Goal: Task Accomplishment & Management: Use online tool/utility

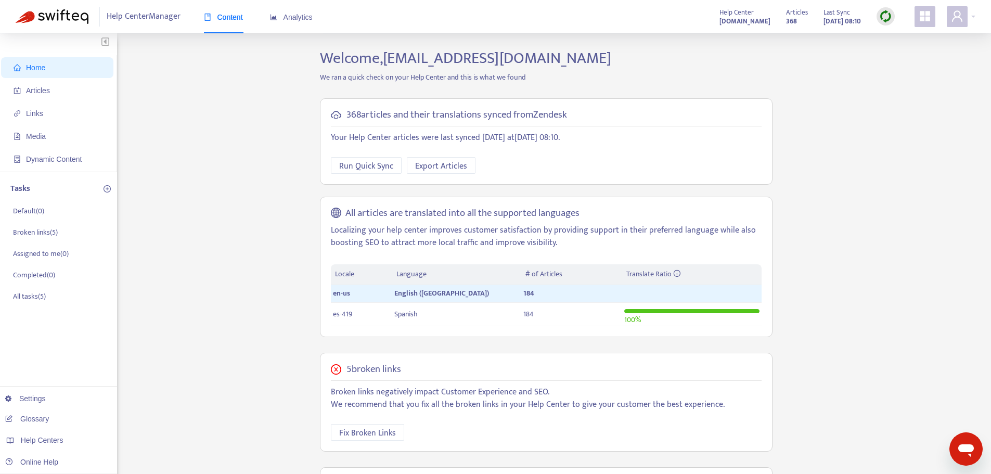
click at [888, 15] on img at bounding box center [885, 16] width 13 height 13
click at [910, 52] on link "Full Sync" at bounding box center [903, 54] width 37 height 12
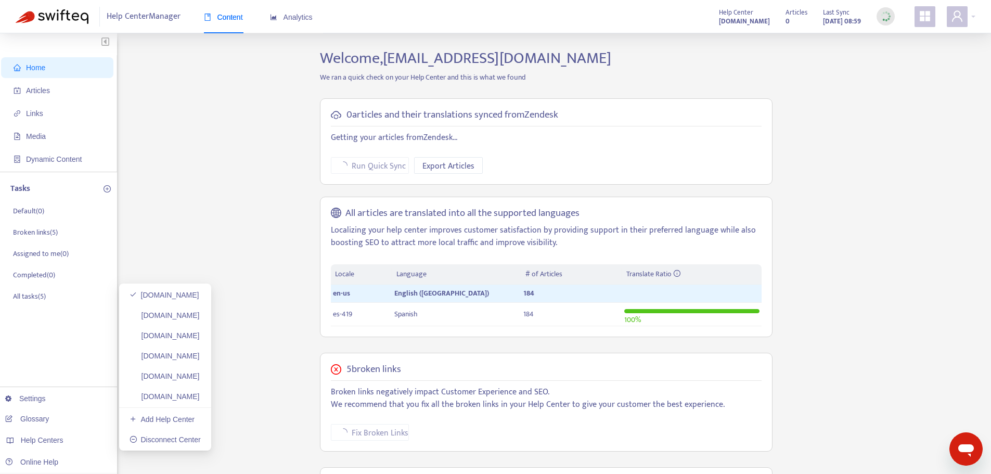
drag, startPoint x: 194, startPoint y: 315, endPoint x: 298, endPoint y: 263, distance: 116.7
click at [194, 315] on link "[DOMAIN_NAME]" at bounding box center [164, 315] width 70 height 8
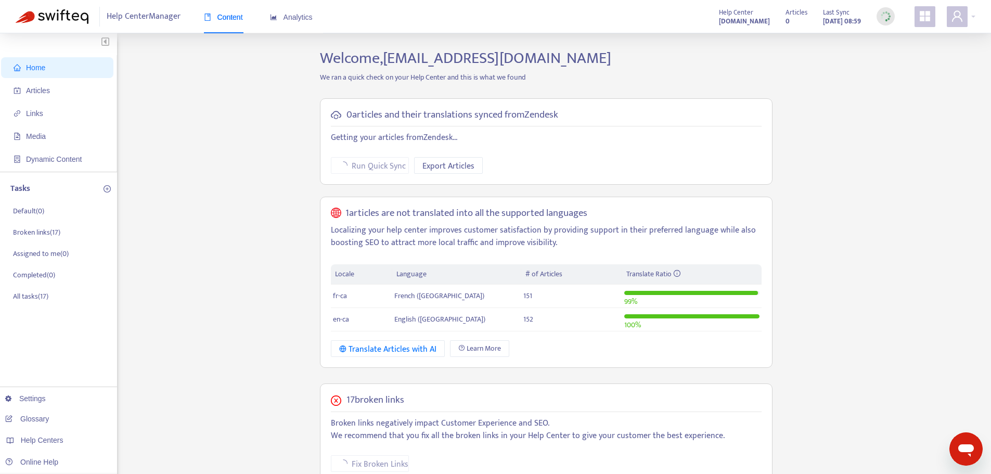
click at [880, 7] on div at bounding box center [885, 16] width 18 height 21
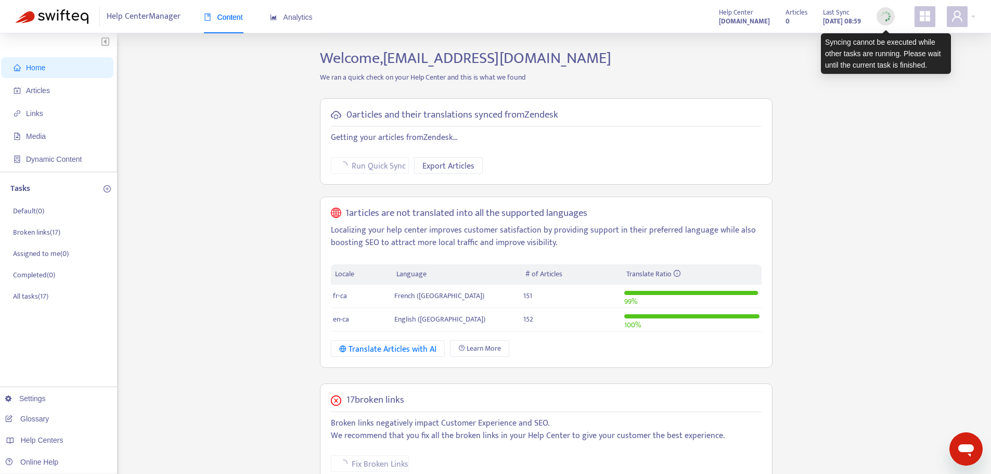
click at [884, 9] on div at bounding box center [885, 16] width 18 height 18
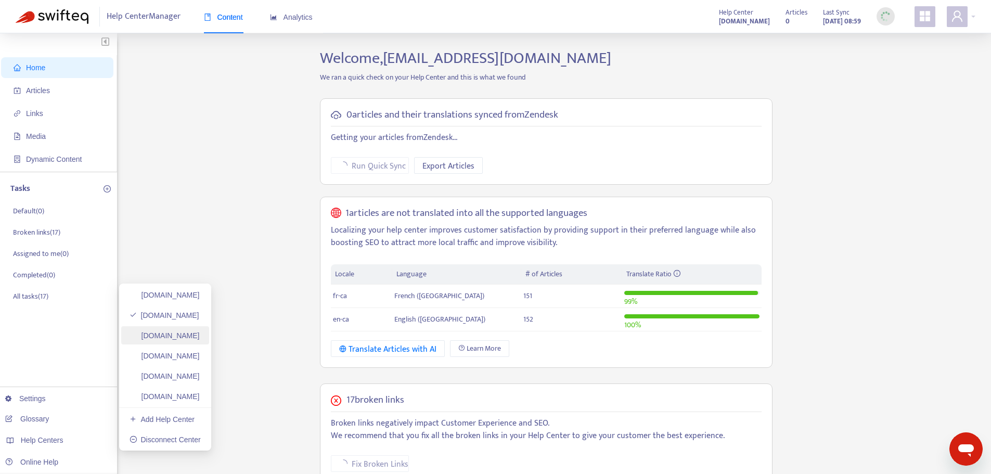
click at [172, 331] on link "[DOMAIN_NAME]" at bounding box center [164, 335] width 70 height 8
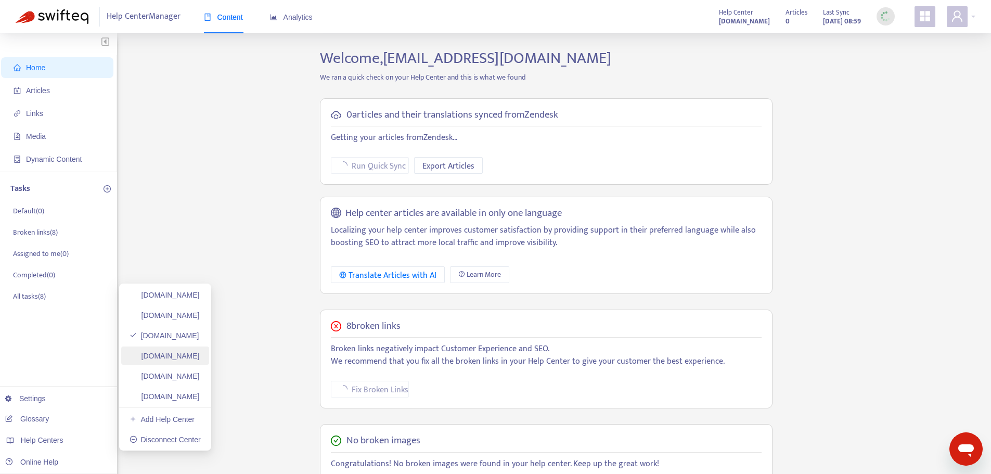
click at [197, 356] on link "[DOMAIN_NAME]" at bounding box center [164, 356] width 70 height 8
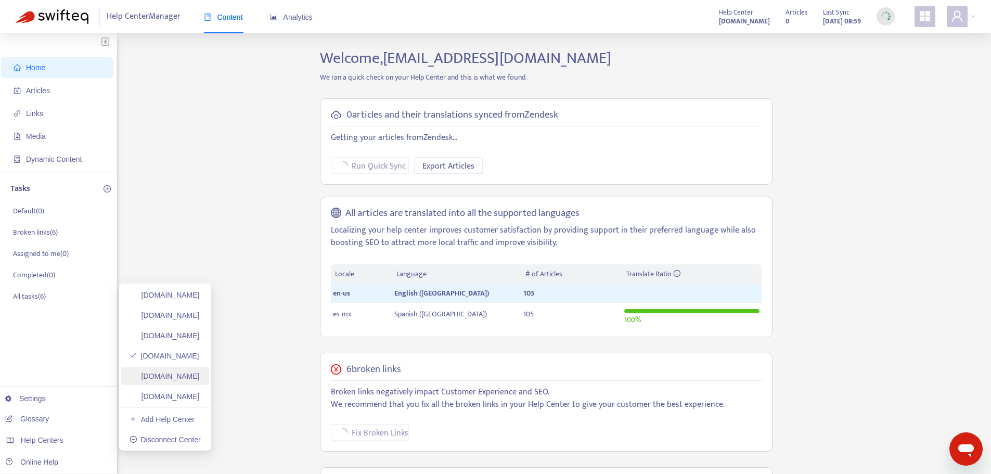
click at [173, 380] on link "[DOMAIN_NAME]" at bounding box center [164, 376] width 70 height 8
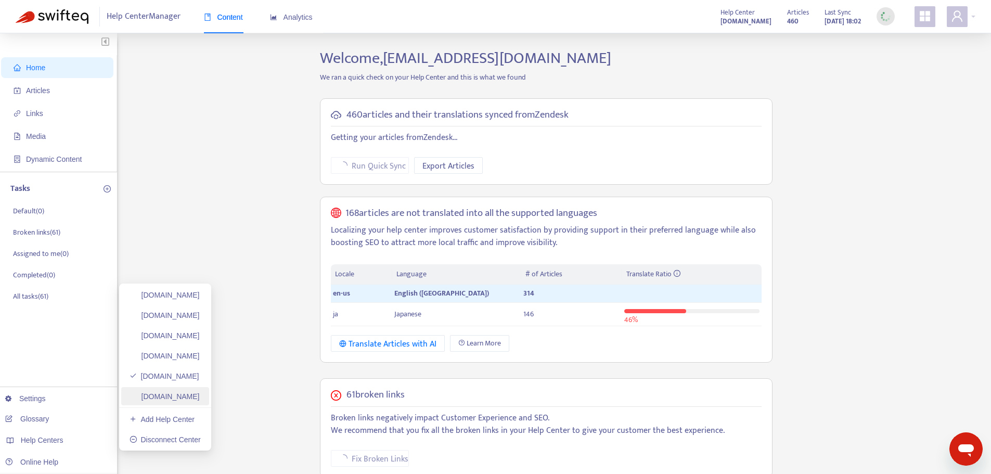
click at [178, 400] on link "[DOMAIN_NAME]" at bounding box center [164, 396] width 70 height 8
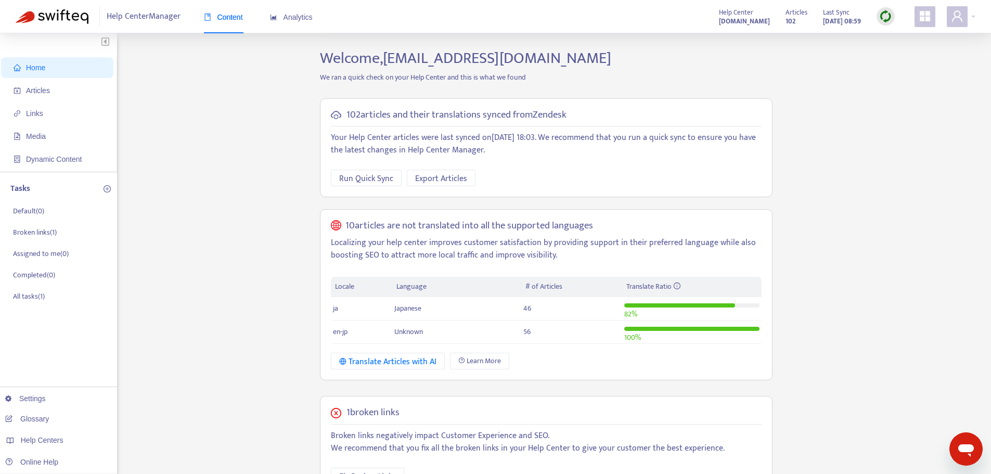
click at [886, 18] on img at bounding box center [885, 16] width 13 height 13
click at [907, 37] on link "Quick Sync" at bounding box center [907, 38] width 44 height 12
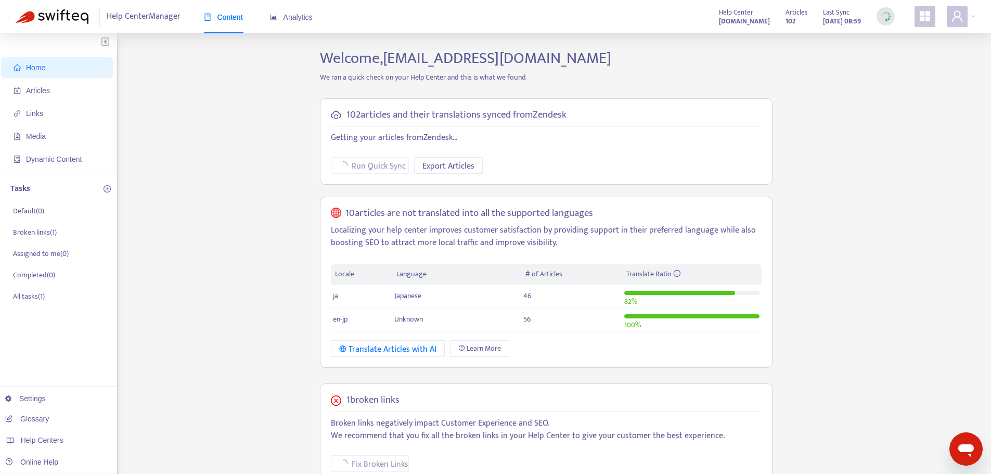
click at [202, 298] on div "Home Articles Links Media Dynamic Content Tasks Default ( 0 ) Broken links ( 1 …" at bounding box center [495, 372] width 959 height 647
click at [180, 291] on link "[DOMAIN_NAME]" at bounding box center [164, 295] width 70 height 8
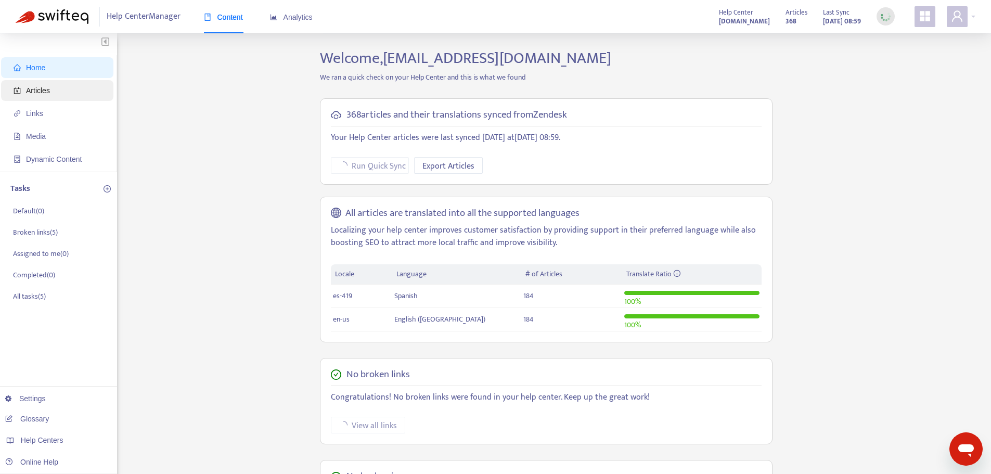
click at [86, 89] on span "Articles" at bounding box center [60, 90] width 92 height 21
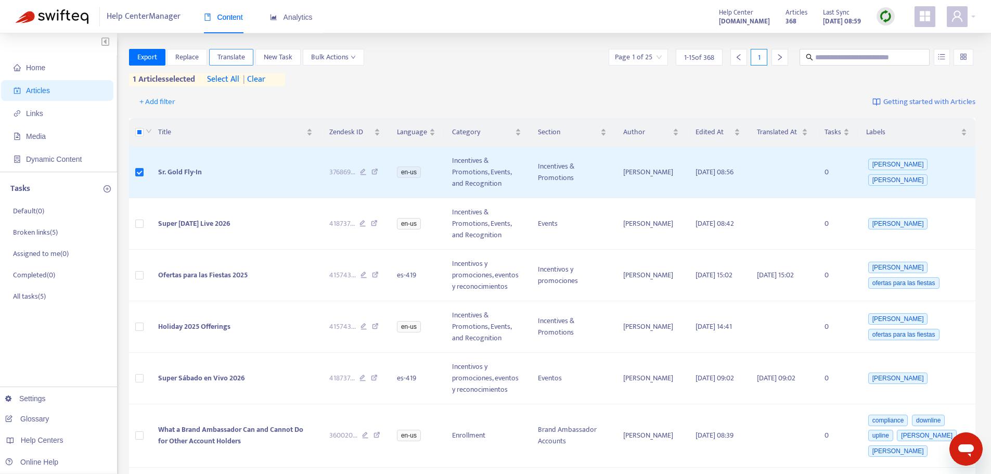
click at [235, 55] on span "Translate" at bounding box center [231, 56] width 28 height 11
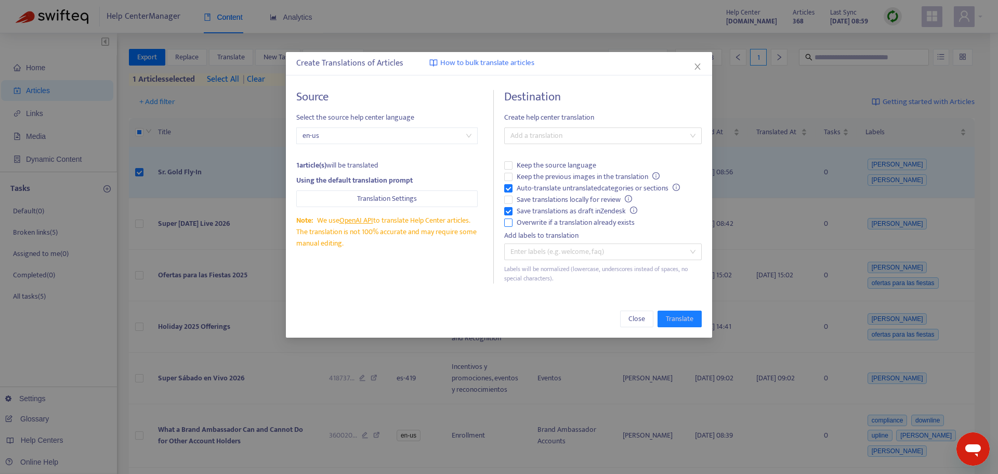
click at [567, 217] on span "Overwrite if a translation already exists" at bounding box center [576, 222] width 126 height 11
click at [543, 188] on span "Auto-translate untranslated categories or sections" at bounding box center [599, 188] width 172 height 11
click at [607, 134] on div at bounding box center [598, 135] width 182 height 12
click at [605, 174] on div "Spanish ( es-419 )" at bounding box center [603, 172] width 181 height 11
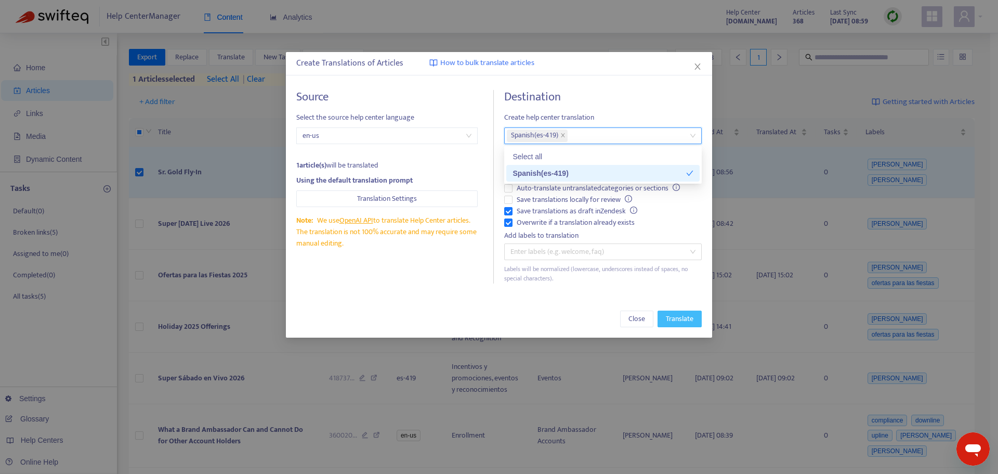
click at [685, 326] on button "Translate" at bounding box center [680, 318] width 44 height 17
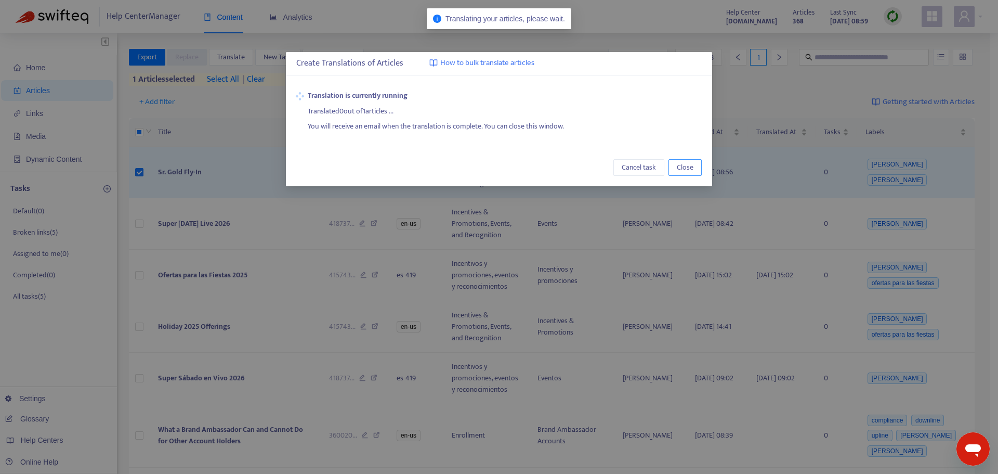
click at [698, 166] on button "Close" at bounding box center [685, 167] width 33 height 17
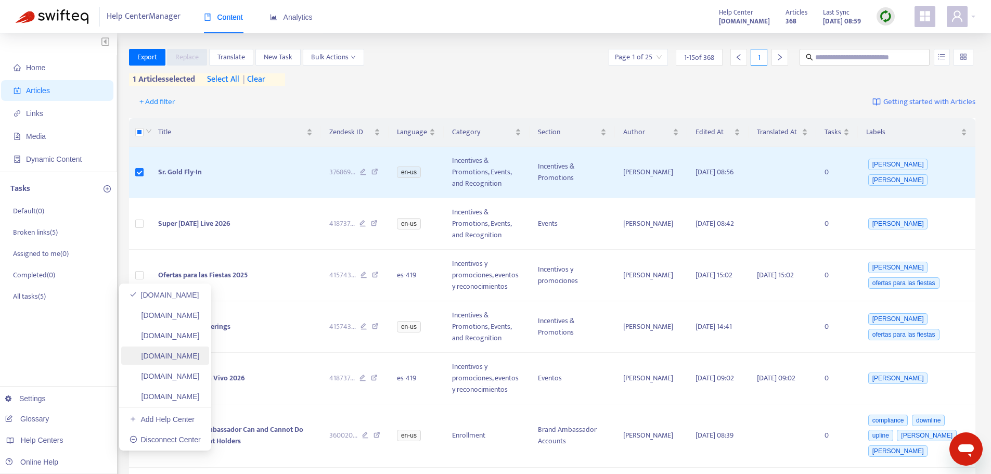
click at [200, 359] on link "[DOMAIN_NAME]" at bounding box center [164, 356] width 70 height 8
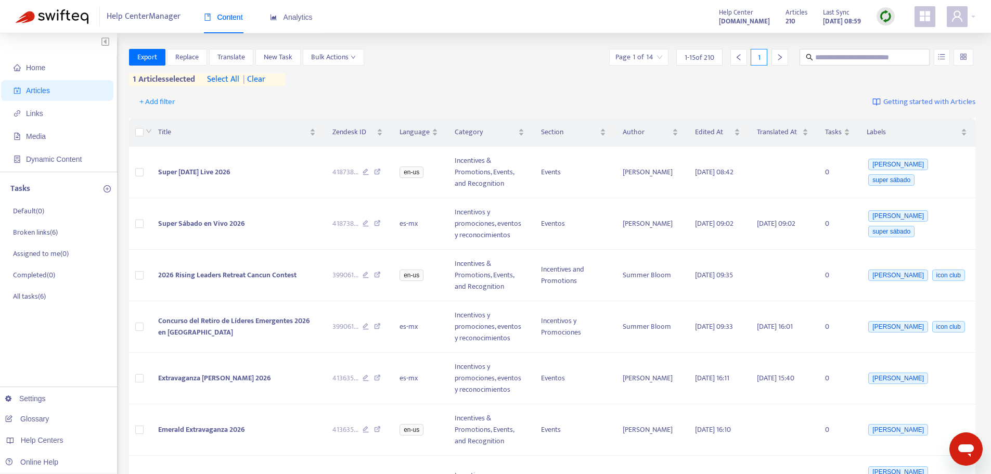
click at [265, 79] on span "| clear" at bounding box center [252, 79] width 26 height 12
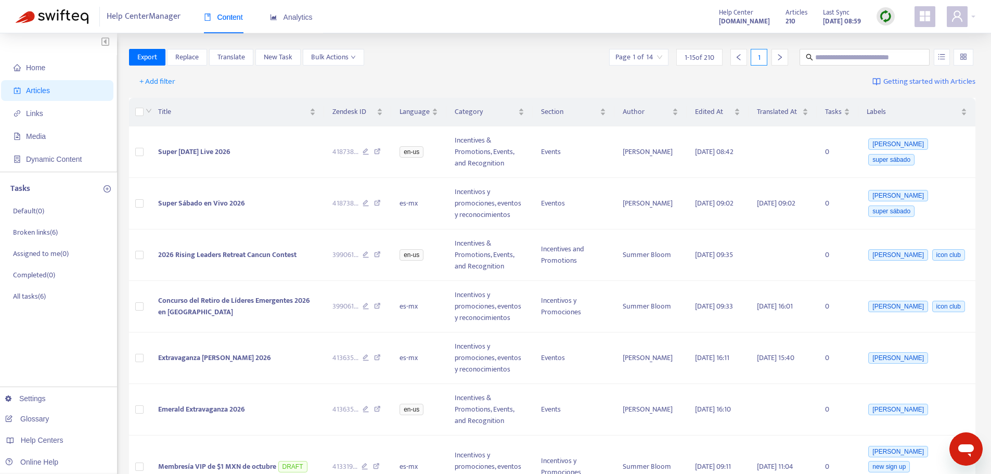
click at [884, 21] on img at bounding box center [885, 16] width 13 height 13
click at [901, 36] on link "Quick Sync" at bounding box center [907, 38] width 44 height 12
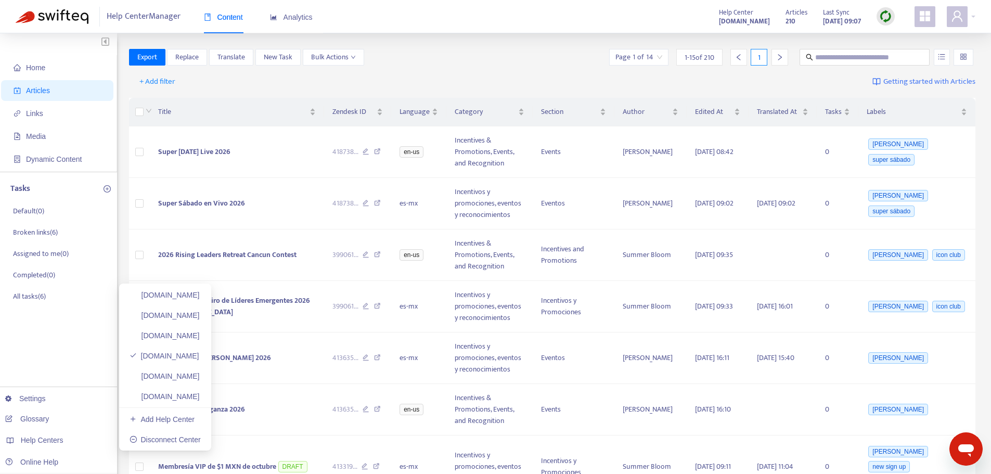
click at [150, 335] on link "[DOMAIN_NAME]" at bounding box center [164, 335] width 70 height 8
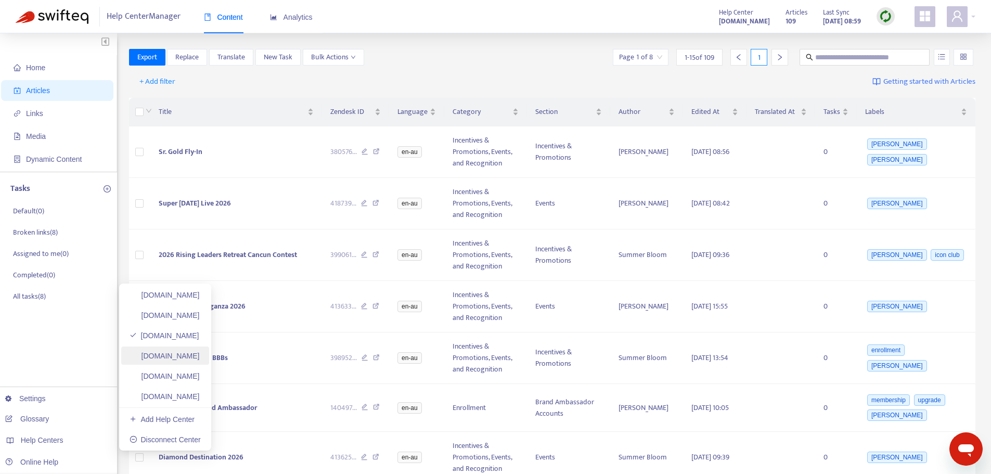
click at [177, 355] on link "[DOMAIN_NAME]" at bounding box center [164, 356] width 70 height 8
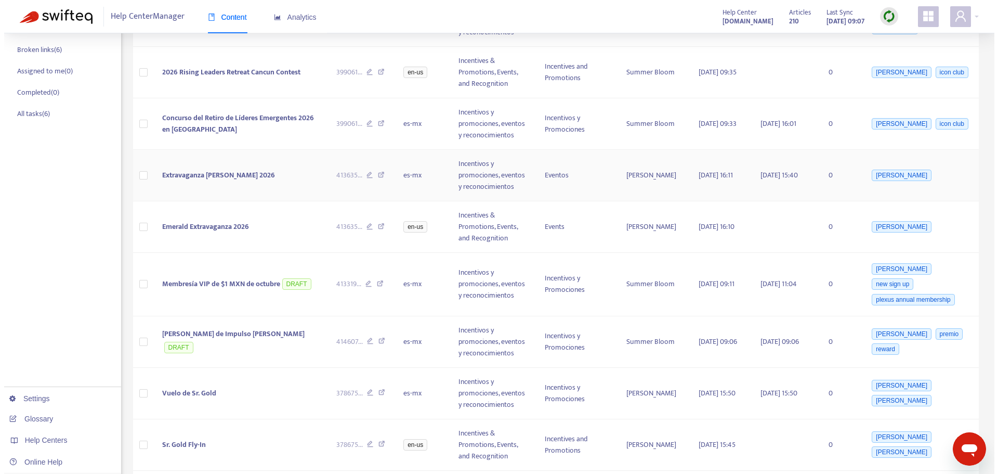
scroll to position [260, 0]
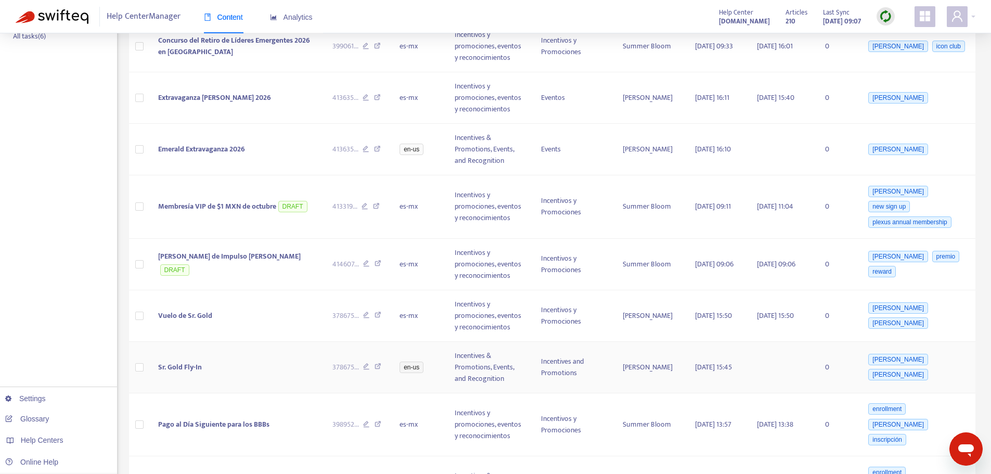
click at [204, 358] on td "Sr. Gold Fly-In" at bounding box center [237, 367] width 174 height 51
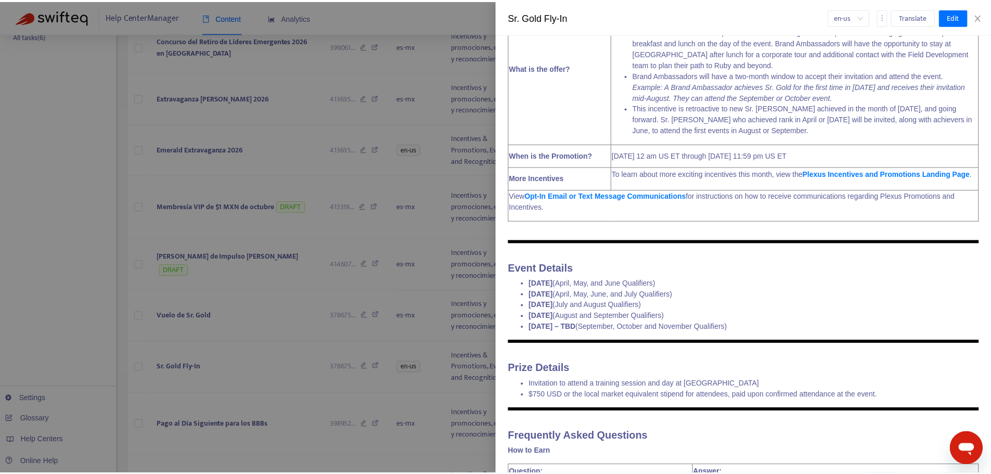
scroll to position [104, 0]
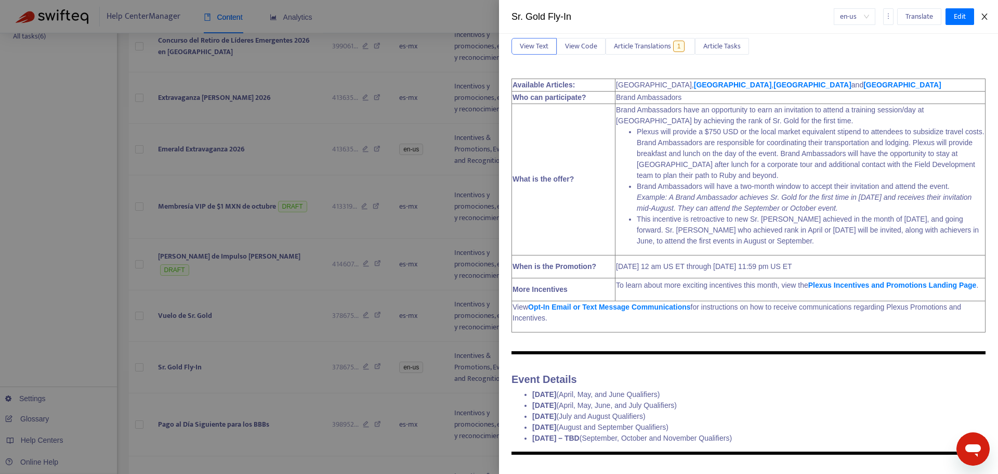
click at [983, 15] on icon "close" at bounding box center [985, 17] width 6 height 6
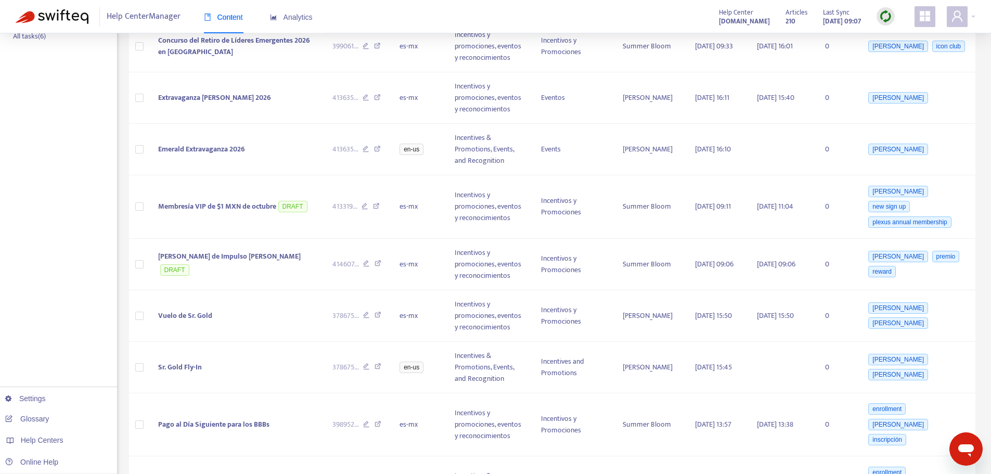
click at [889, 11] on img at bounding box center [885, 16] width 13 height 13
click at [894, 48] on link "Full Sync" at bounding box center [903, 54] width 37 height 12
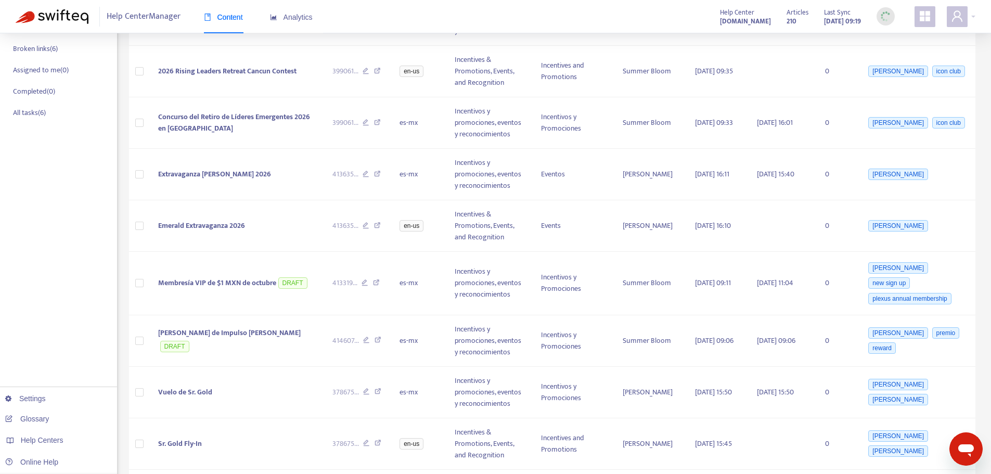
scroll to position [260, 0]
